Goal: Task Accomplishment & Management: Complete application form

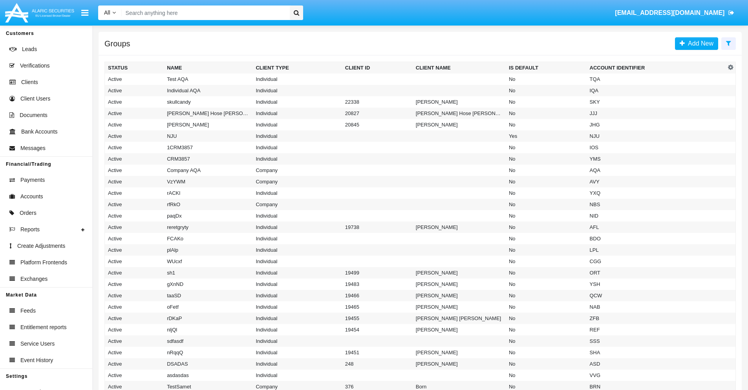
click at [728, 43] on icon at bounding box center [728, 43] width 5 height 6
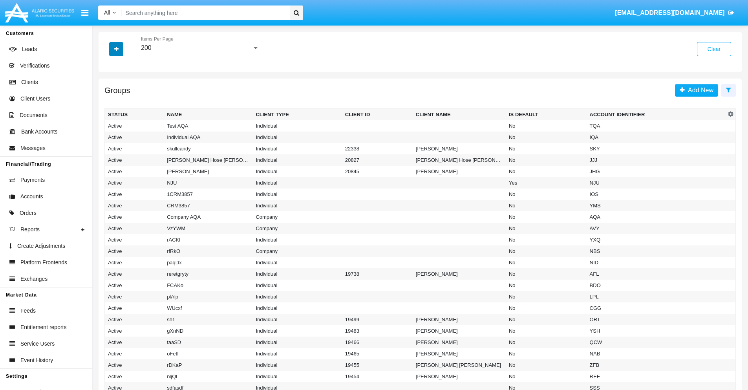
click at [116, 49] on icon "button" at bounding box center [116, 48] width 4 height 5
click at [138, 133] on span "Account Identifier" at bounding box center [138, 133] width 49 height 9
click at [108, 137] on input "Account Identifier" at bounding box center [108, 137] width 0 height 0
checkbox input "true"
click at [116, 49] on icon "button" at bounding box center [116, 48] width 4 height 5
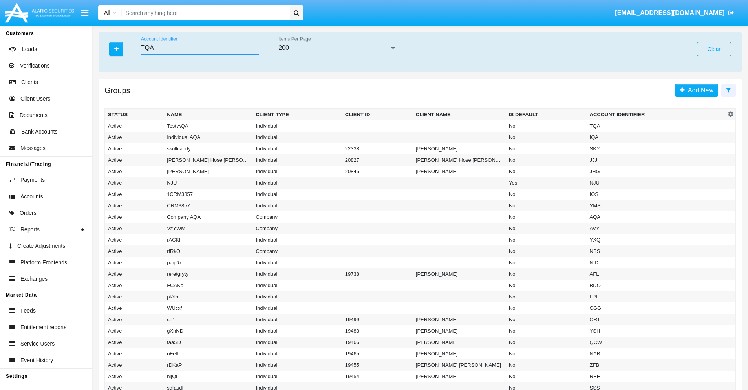
click at [200, 48] on input "TQA" at bounding box center [200, 47] width 118 height 7
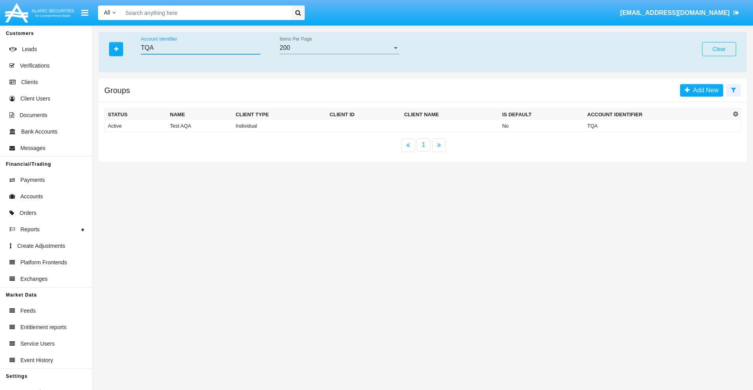
type input "TQA"
click at [658, 126] on td "TQA" at bounding box center [657, 126] width 147 height 12
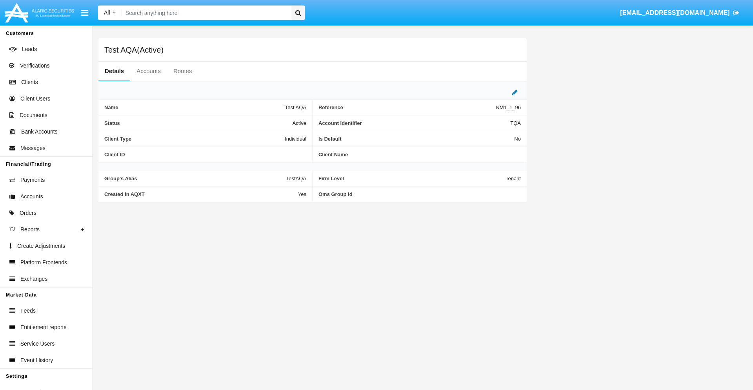
click at [515, 92] on icon at bounding box center [514, 92] width 5 height 6
click at [271, 121] on div "Active" at bounding box center [268, 121] width 64 height 7
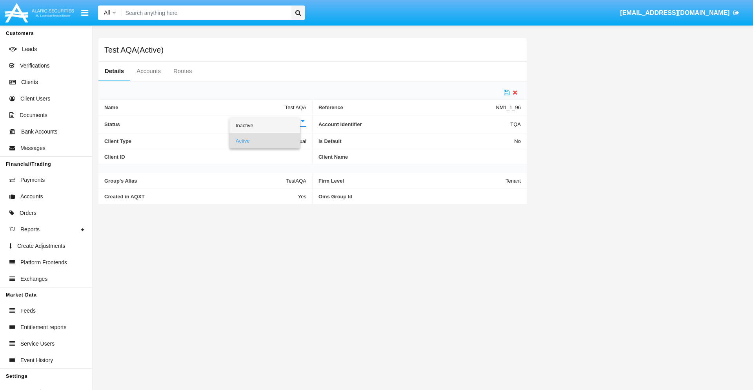
click at [271, 125] on span "Inactive" at bounding box center [265, 125] width 58 height 15
click at [507, 92] on icon at bounding box center [506, 92] width 5 height 6
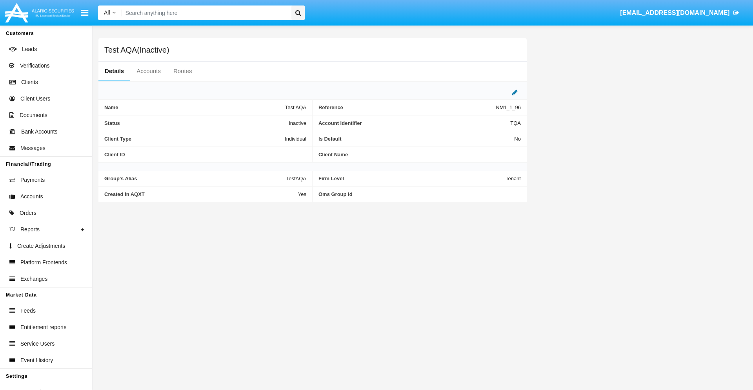
click at [515, 92] on icon at bounding box center [514, 92] width 5 height 6
click at [271, 121] on div "Inactive" at bounding box center [268, 121] width 64 height 7
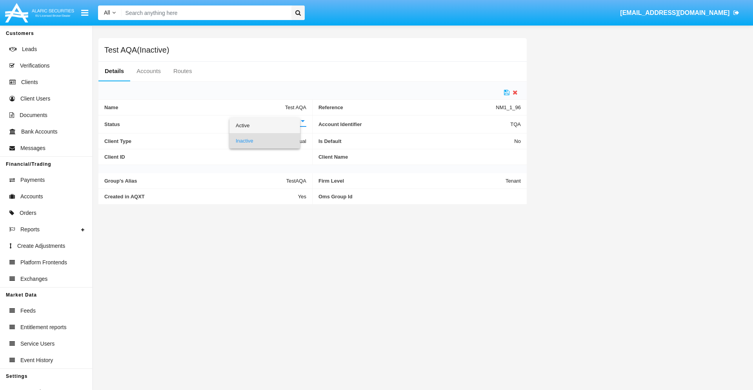
click at [271, 125] on span "Active" at bounding box center [265, 125] width 58 height 15
click at [507, 92] on icon at bounding box center [506, 92] width 5 height 6
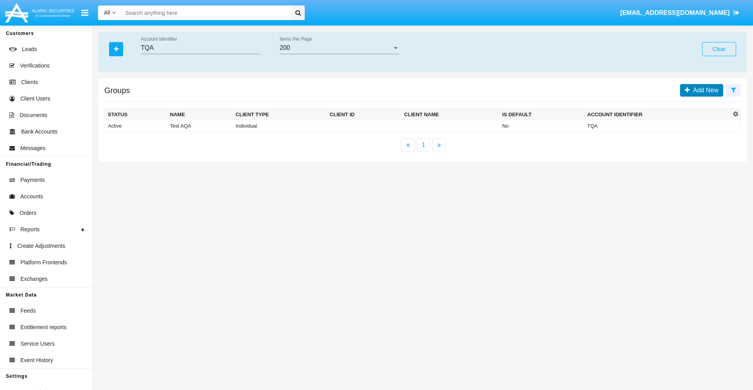
click at [704, 90] on span "Add New" at bounding box center [704, 90] width 29 height 7
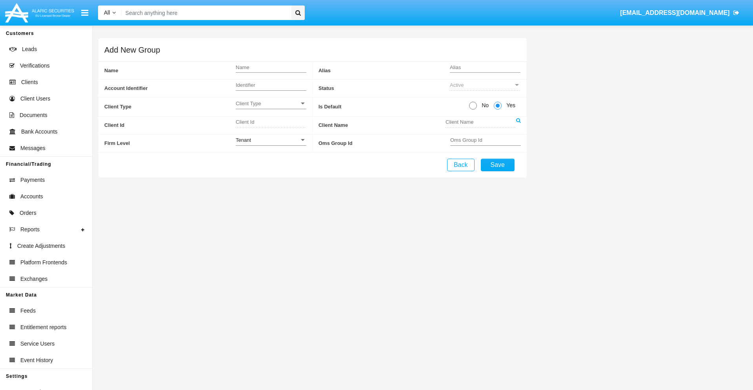
click at [271, 103] on span "Client Type" at bounding box center [268, 103] width 64 height 7
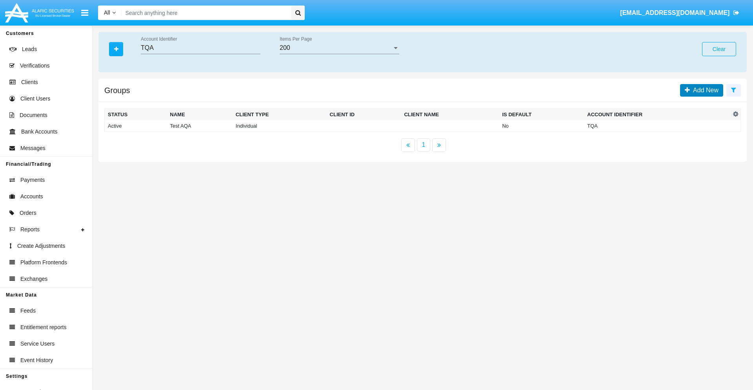
click at [704, 90] on span "Add New" at bounding box center [704, 90] width 29 height 7
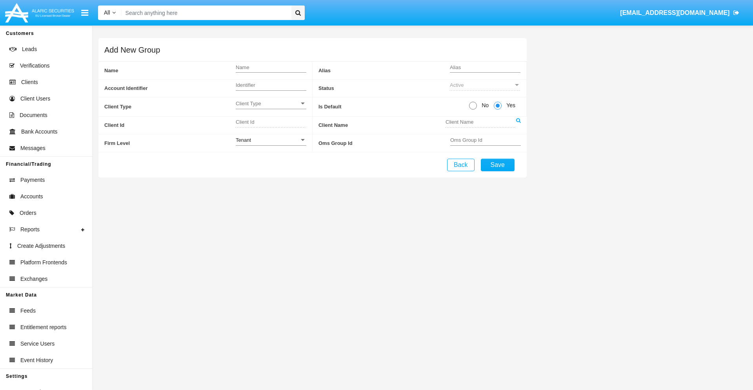
click at [484, 105] on span "No" at bounding box center [484, 105] width 14 height 8
click at [473, 109] on input "No" at bounding box center [473, 109] width 0 height 0
radio input "true"
click at [271, 140] on div "Tenant" at bounding box center [268, 140] width 64 height 7
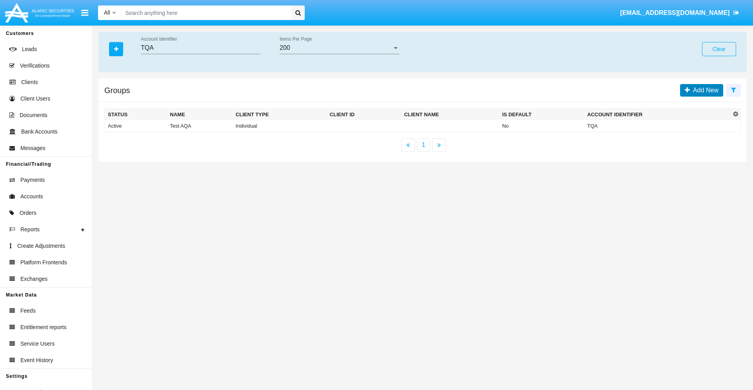
click at [704, 90] on span "Add New" at bounding box center [704, 90] width 29 height 7
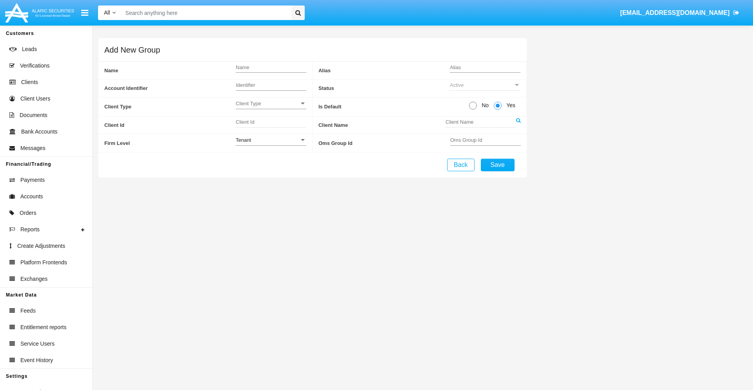
click at [484, 105] on span "No" at bounding box center [484, 105] width 14 height 8
click at [473, 109] on input "No" at bounding box center [473, 109] width 0 height 0
radio input "true"
click at [510, 105] on span "Yes" at bounding box center [510, 105] width 16 height 8
click at [498, 109] on input "Yes" at bounding box center [498, 109] width 0 height 0
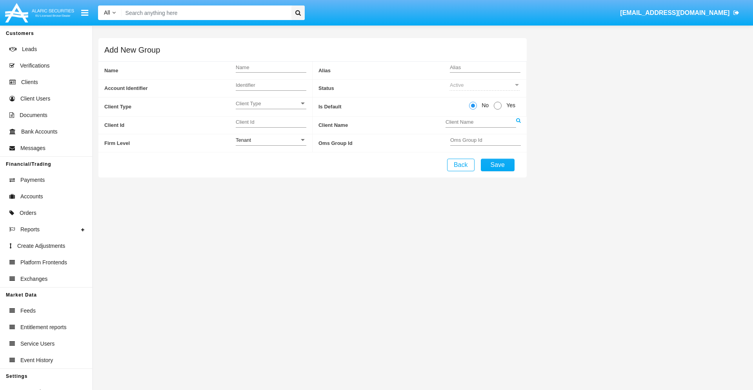
radio input "true"
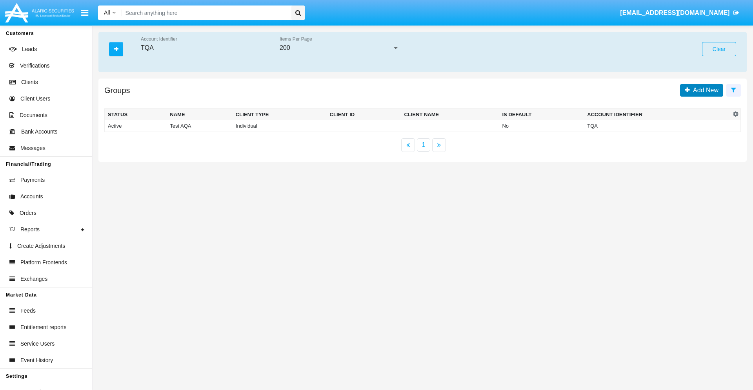
click at [704, 90] on span "Add New" at bounding box center [704, 90] width 29 height 7
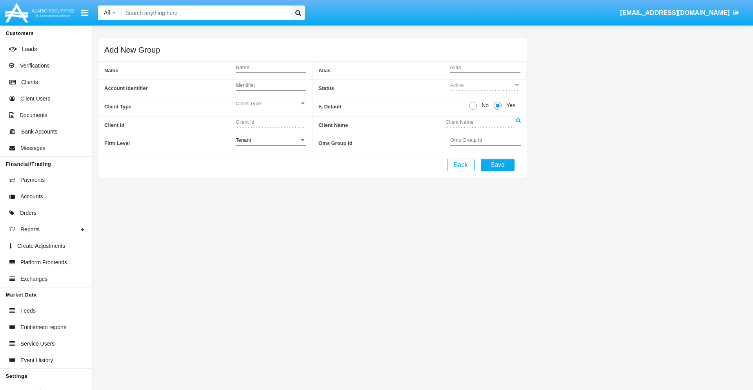
click at [484, 105] on span "No" at bounding box center [484, 105] width 14 height 8
click at [473, 109] on input "No" at bounding box center [473, 109] width 0 height 0
radio input "true"
click at [271, 103] on span "Client Type" at bounding box center [268, 103] width 64 height 7
click at [271, 108] on span "Individual" at bounding box center [271, 107] width 71 height 15
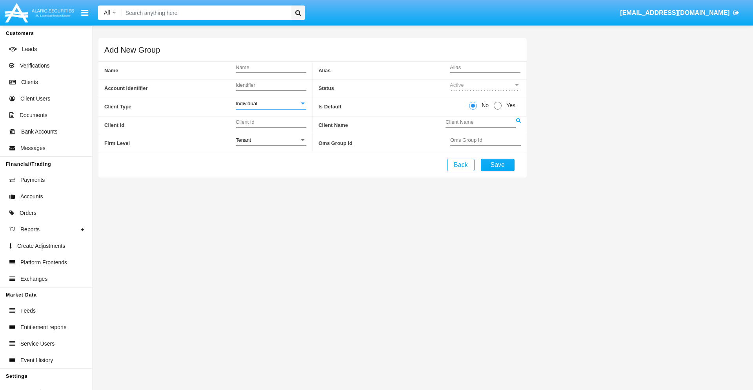
click at [518, 125] on link at bounding box center [518, 126] width 5 height 18
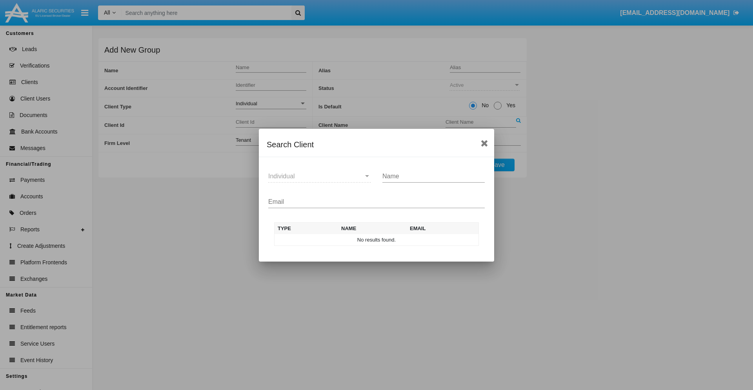
click at [377, 201] on input "Email" at bounding box center [376, 201] width 217 height 7
type input "test-user-owl@aqa.com"
